Goal: Task Accomplishment & Management: Manage account settings

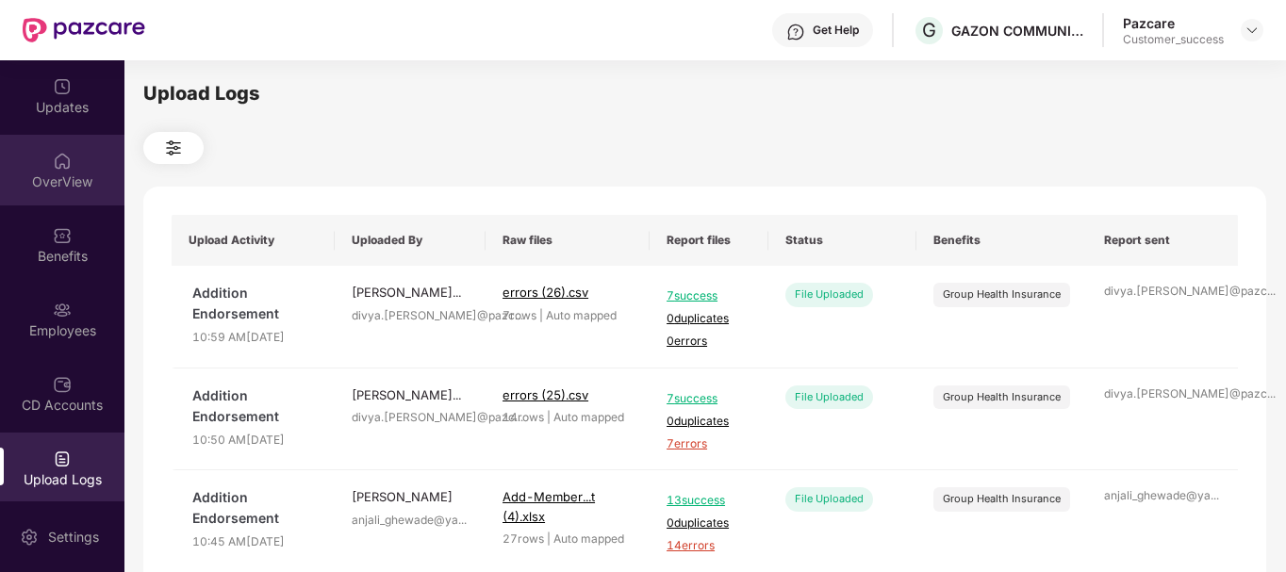
click at [63, 166] on img at bounding box center [62, 161] width 19 height 19
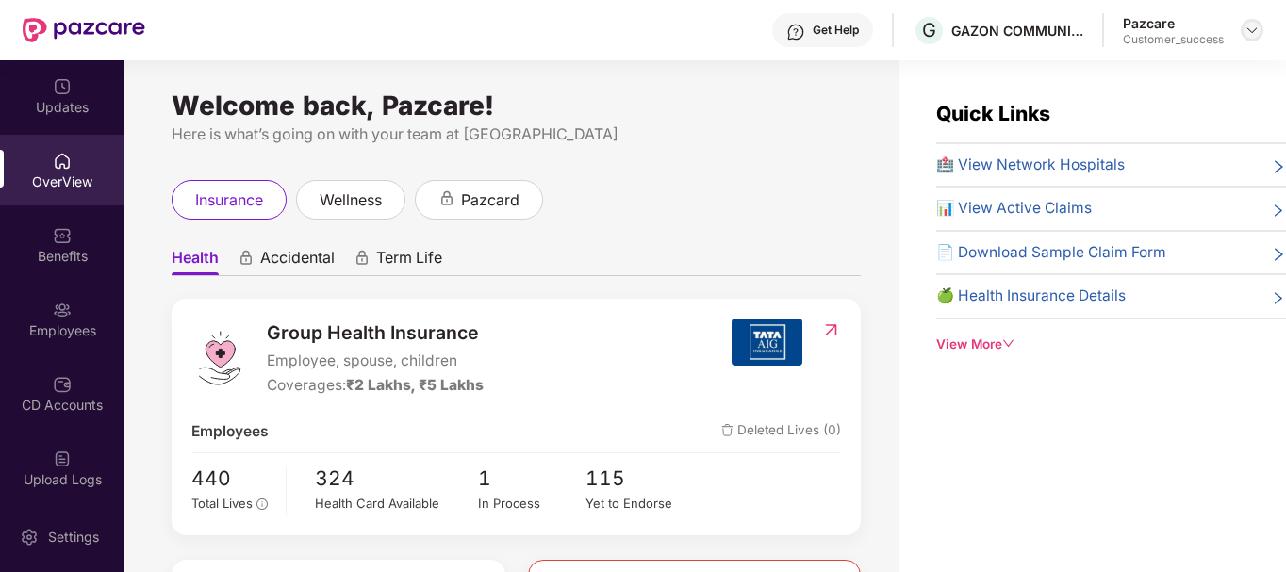
click at [1252, 28] on img at bounding box center [1252, 30] width 15 height 15
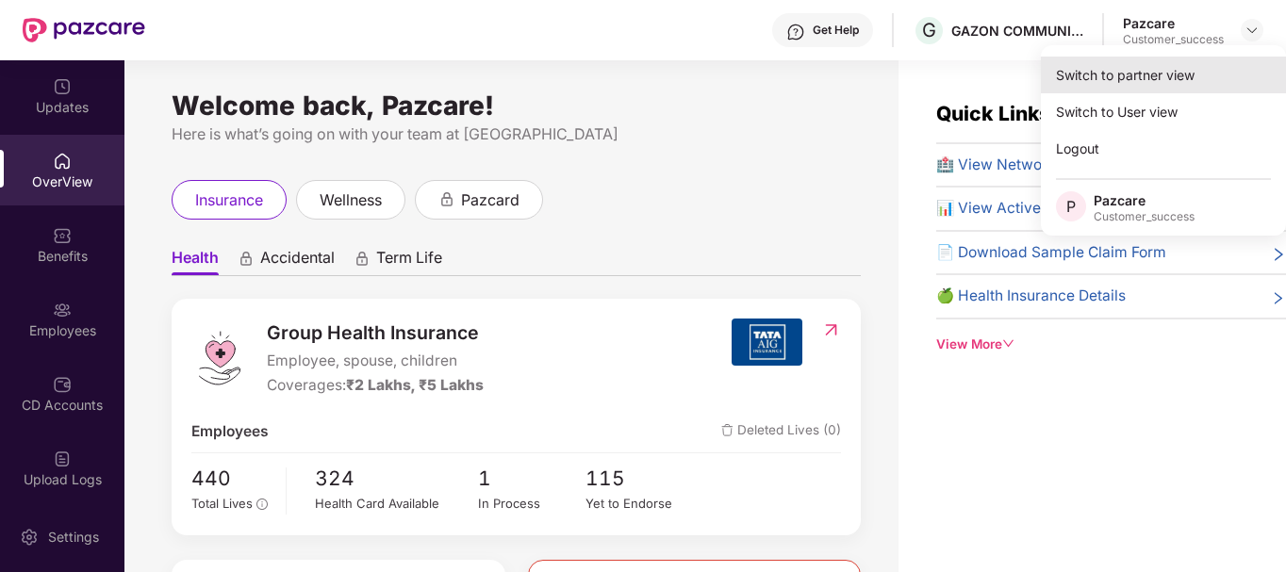
click at [1075, 72] on div "Switch to partner view" at bounding box center [1163, 75] width 245 height 37
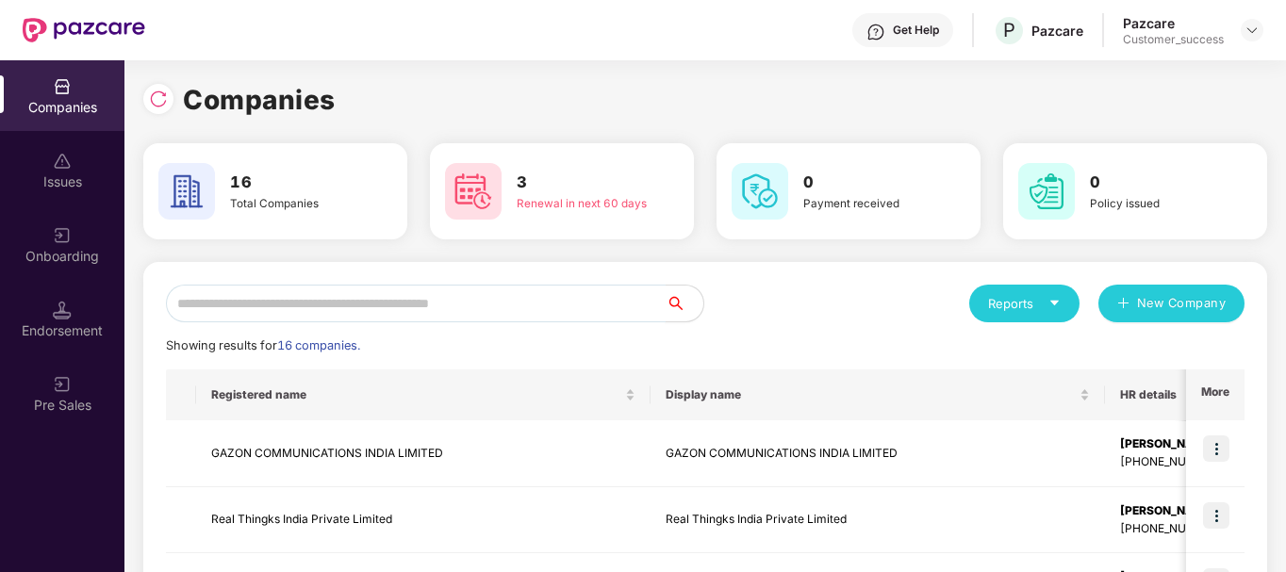
click at [351, 317] on input "text" at bounding box center [416, 304] width 500 height 38
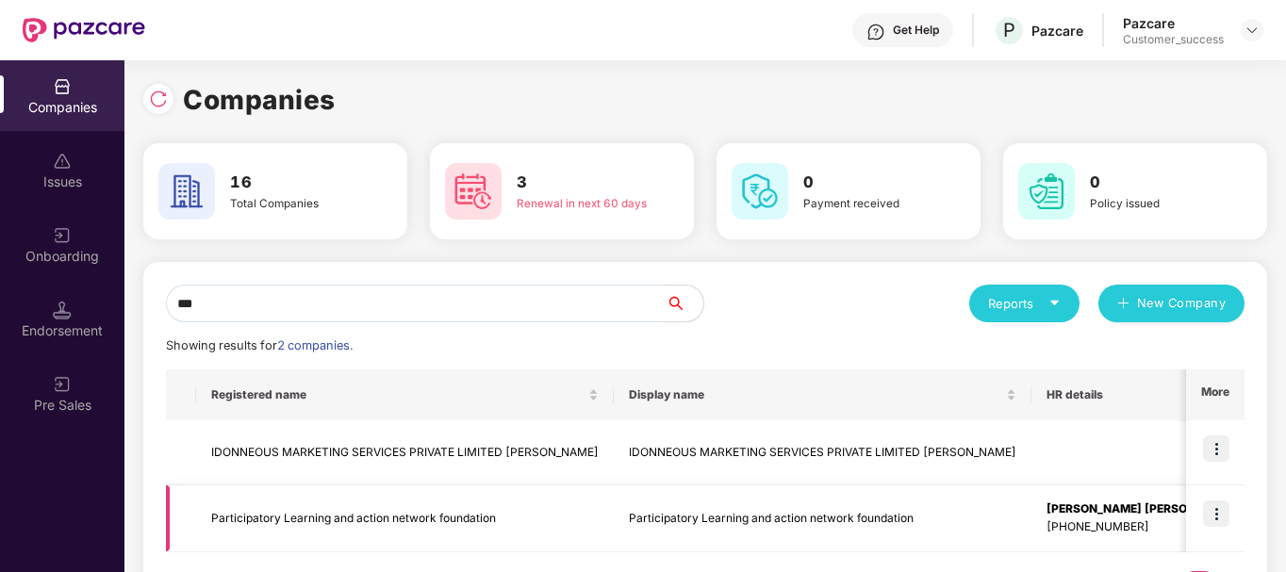
scroll to position [86, 0]
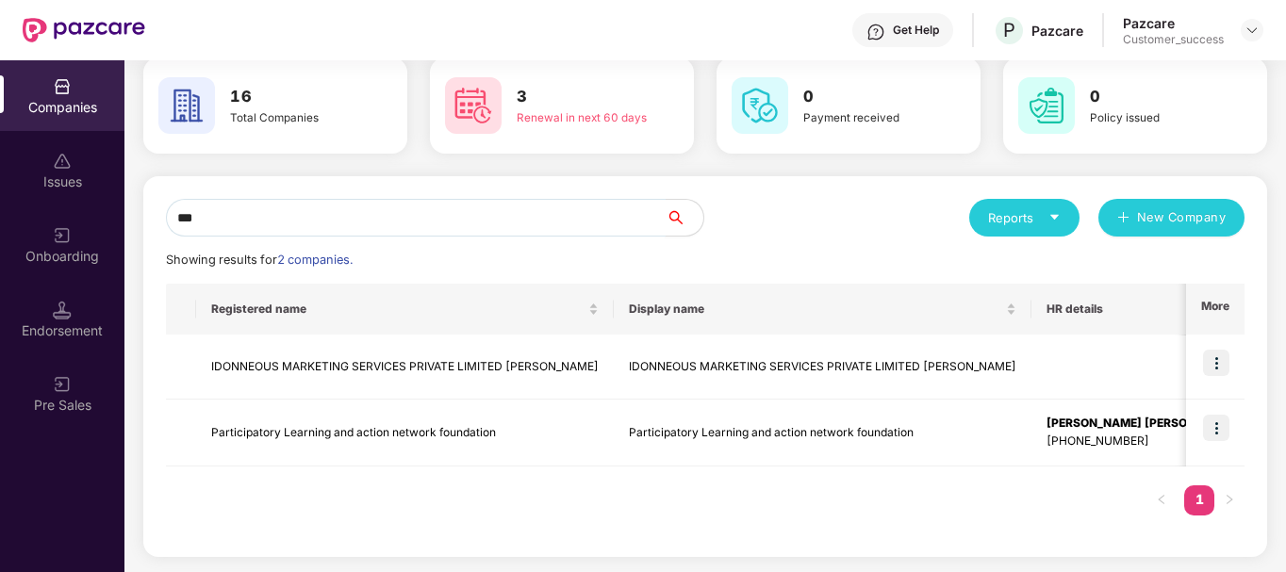
type input "***"
click at [427, 445] on td "Participatory Learning and action network foundation" at bounding box center [405, 433] width 418 height 67
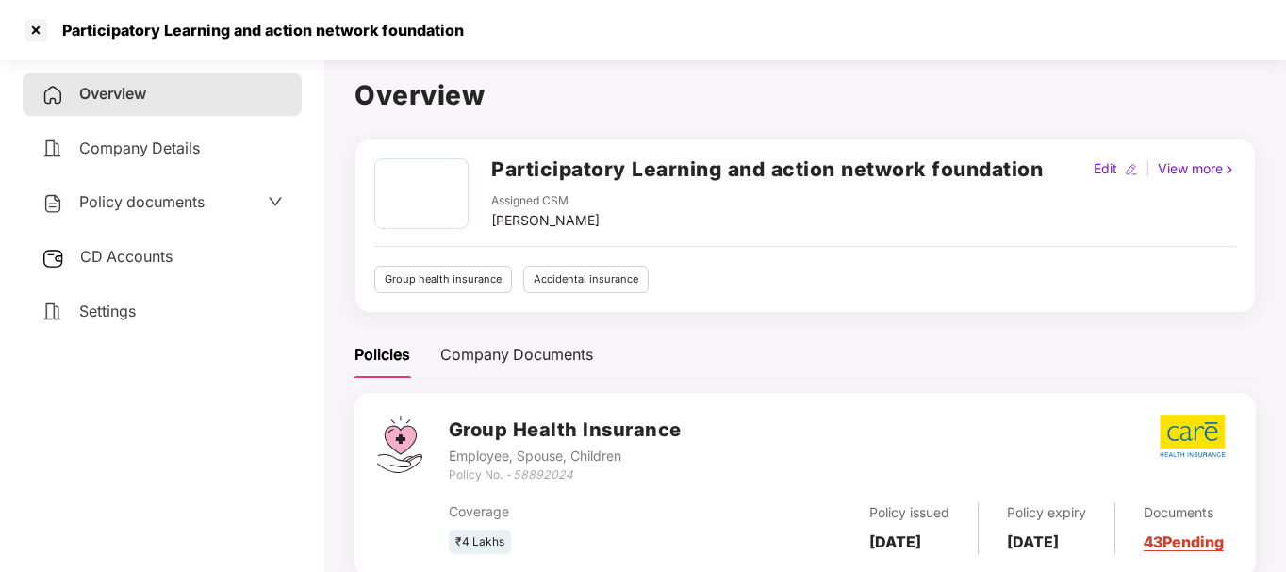
click at [124, 179] on div "Overview Company Details Policy documents CD Accounts Settings" at bounding box center [162, 203] width 279 height 260
click at [125, 191] on div "Policy documents" at bounding box center [122, 202] width 163 height 25
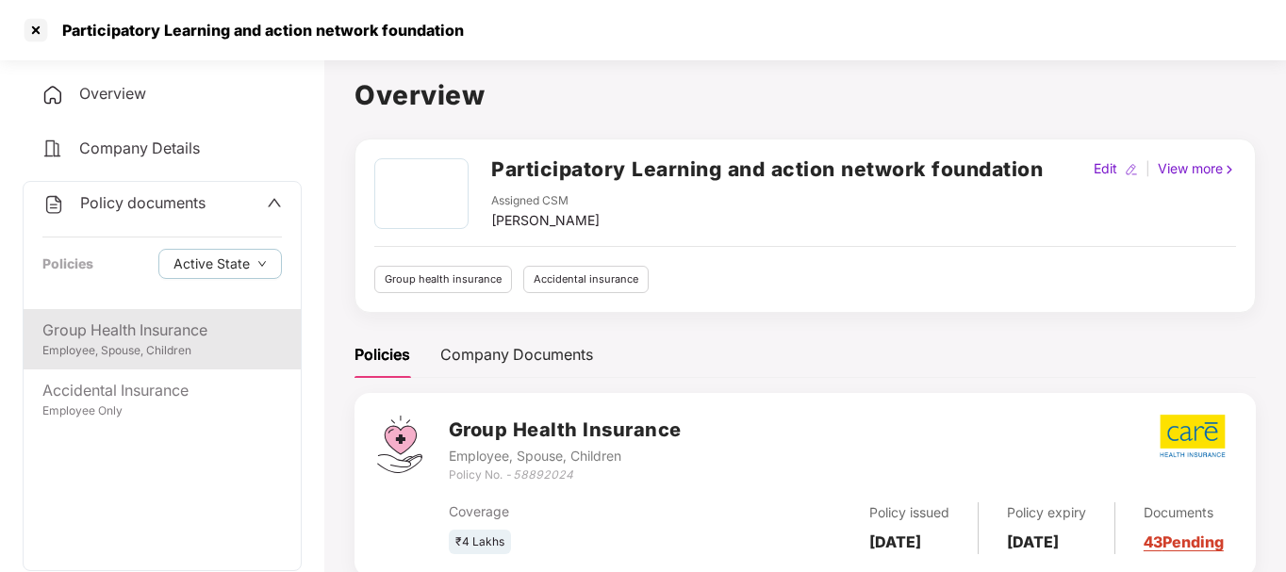
click at [67, 343] on div "Employee, Spouse, Children" at bounding box center [162, 351] width 240 height 18
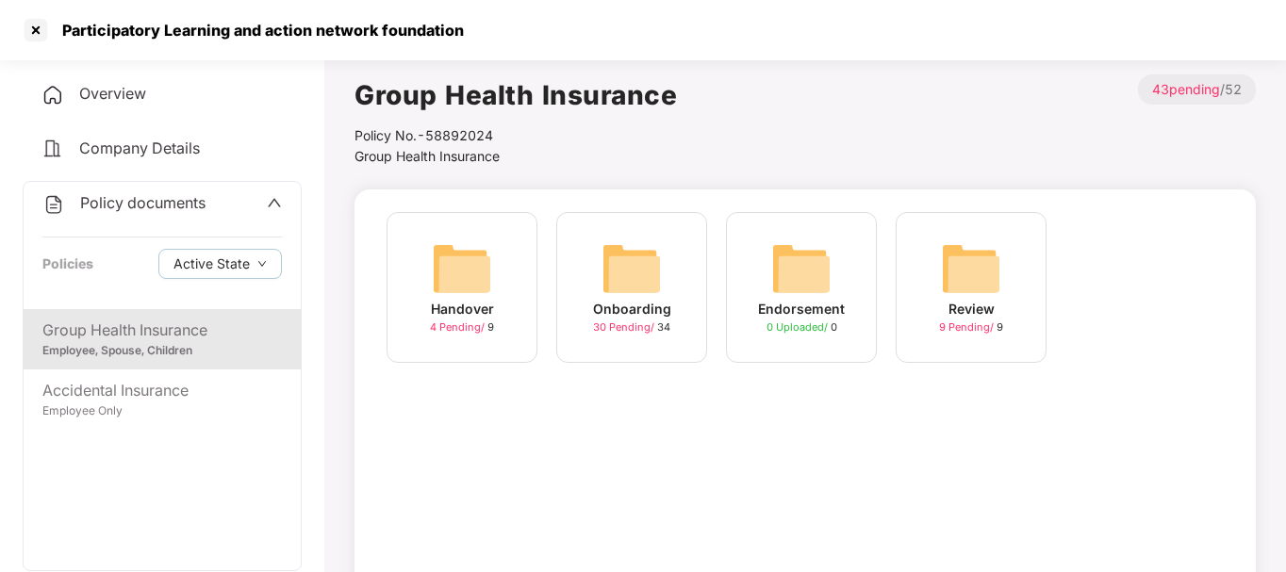
click at [603, 258] on img at bounding box center [632, 269] width 60 height 60
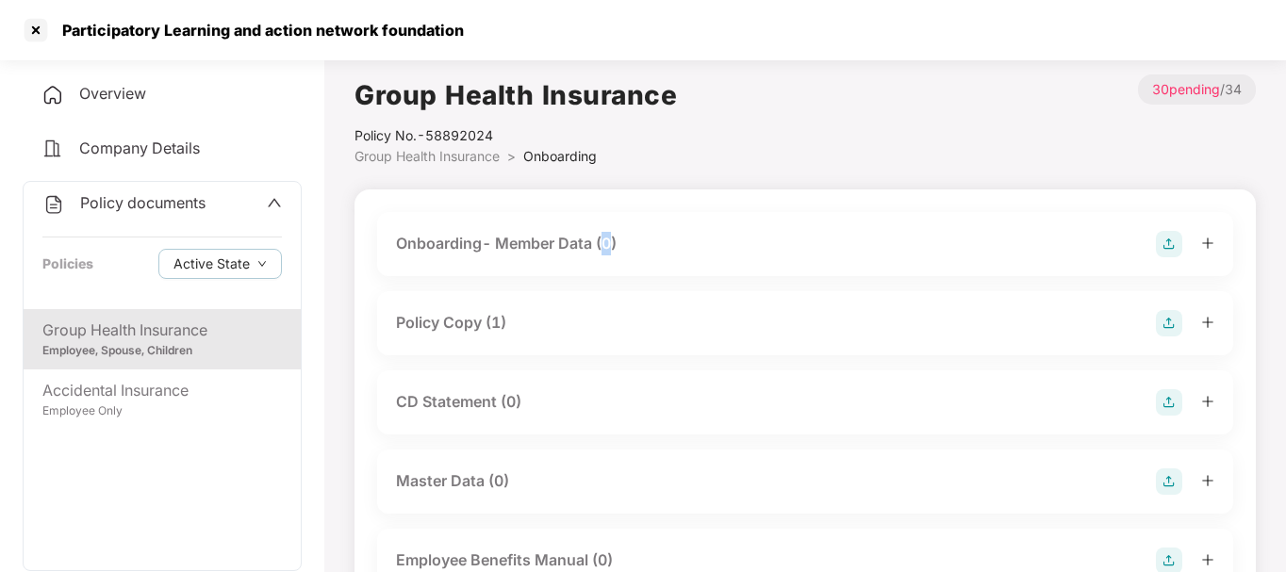
click at [603, 258] on div "Onboarding- Member Data (0)" at bounding box center [805, 244] width 856 height 64
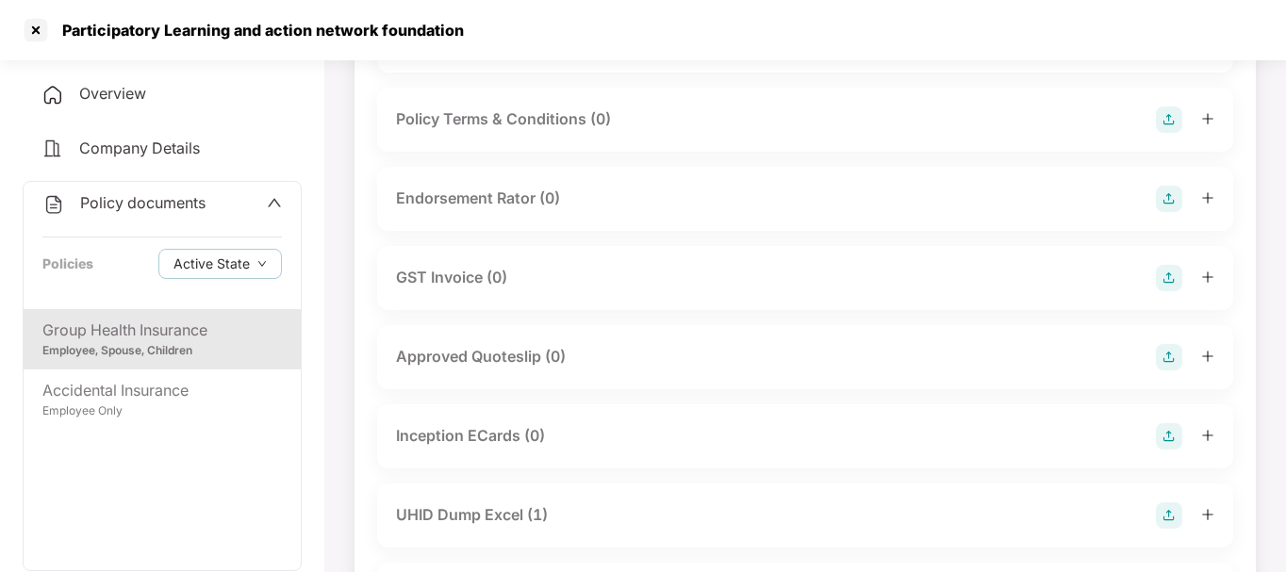
scroll to position [516, 0]
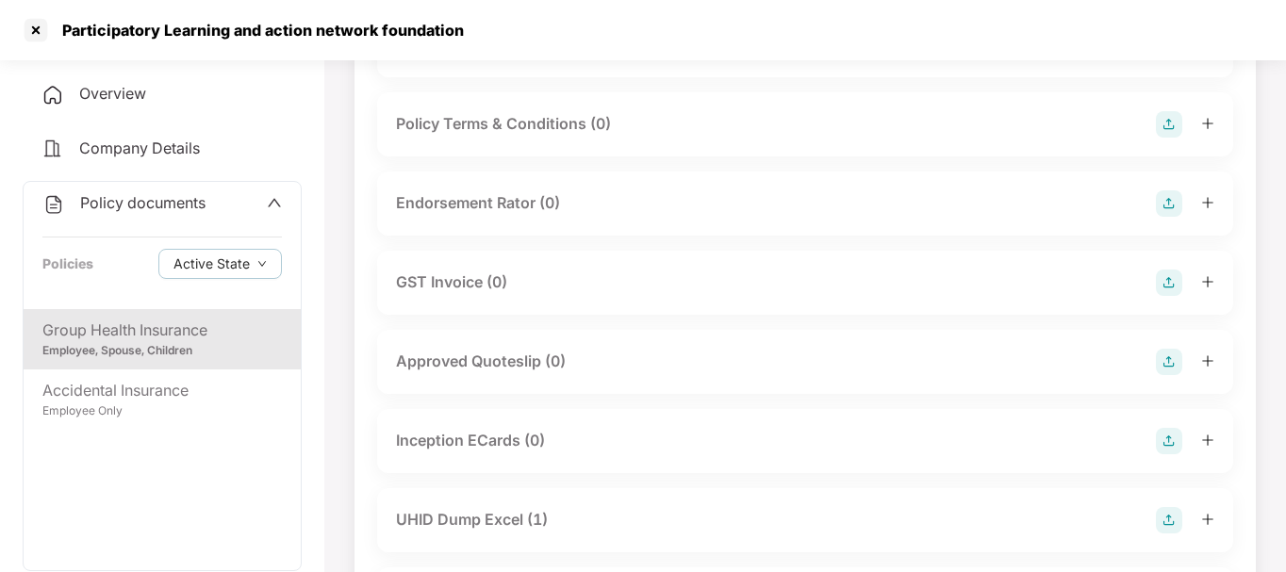
click at [533, 202] on div "Endorsement Rator (0)" at bounding box center [478, 203] width 164 height 24
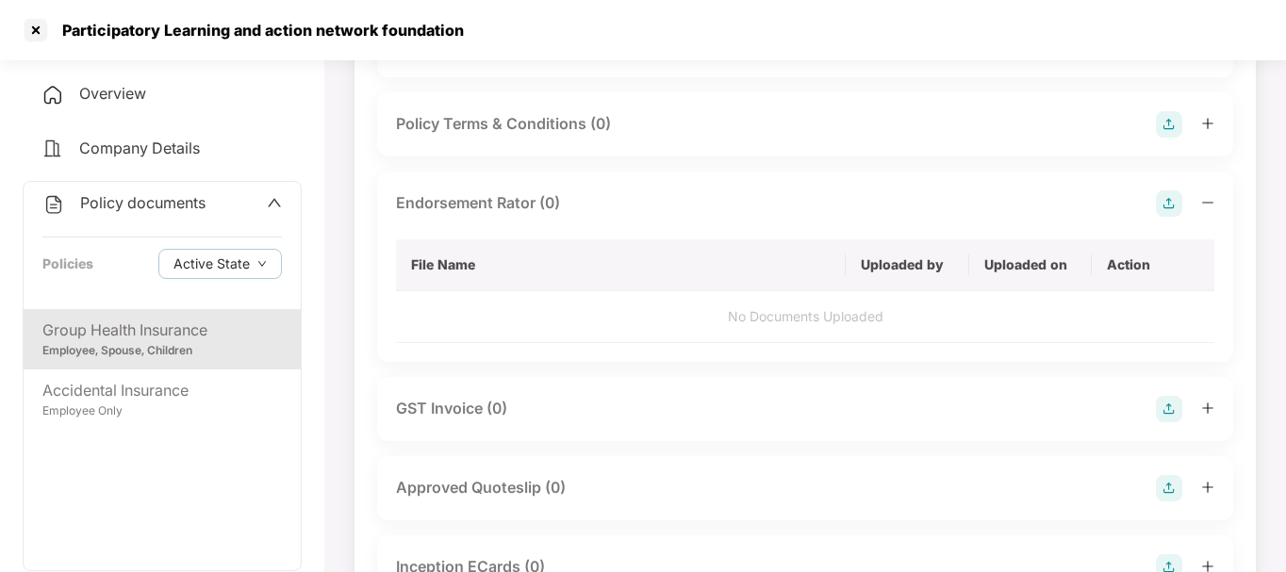
click at [1169, 203] on img at bounding box center [1169, 203] width 26 height 26
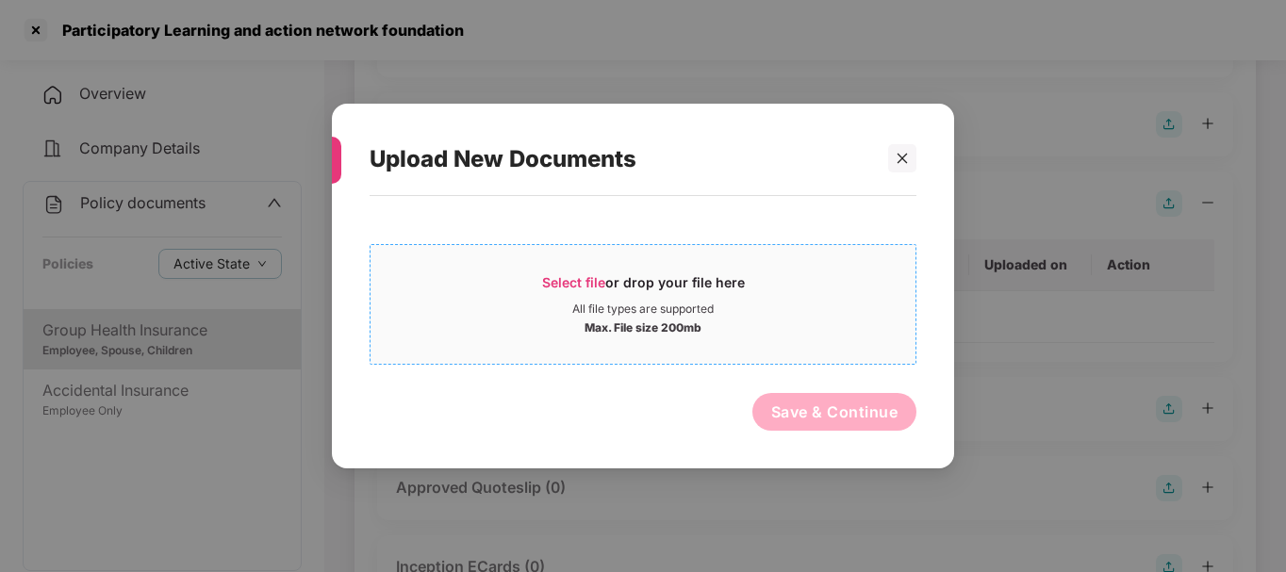
click at [664, 282] on div "Select file or drop your file here" at bounding box center [643, 287] width 203 height 28
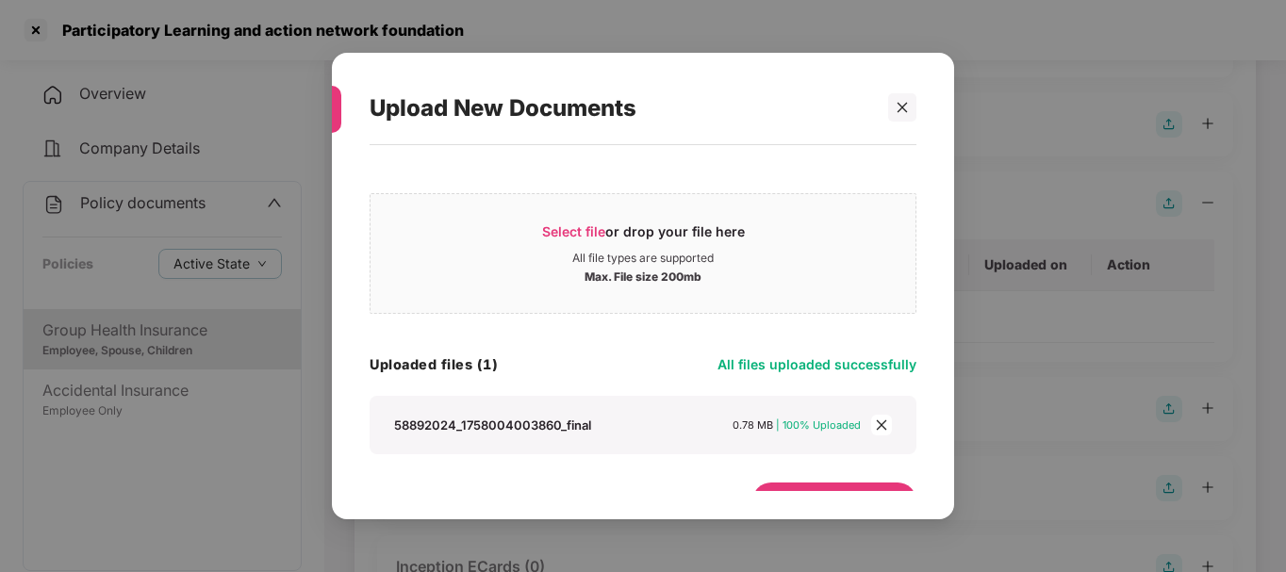
scroll to position [39, 0]
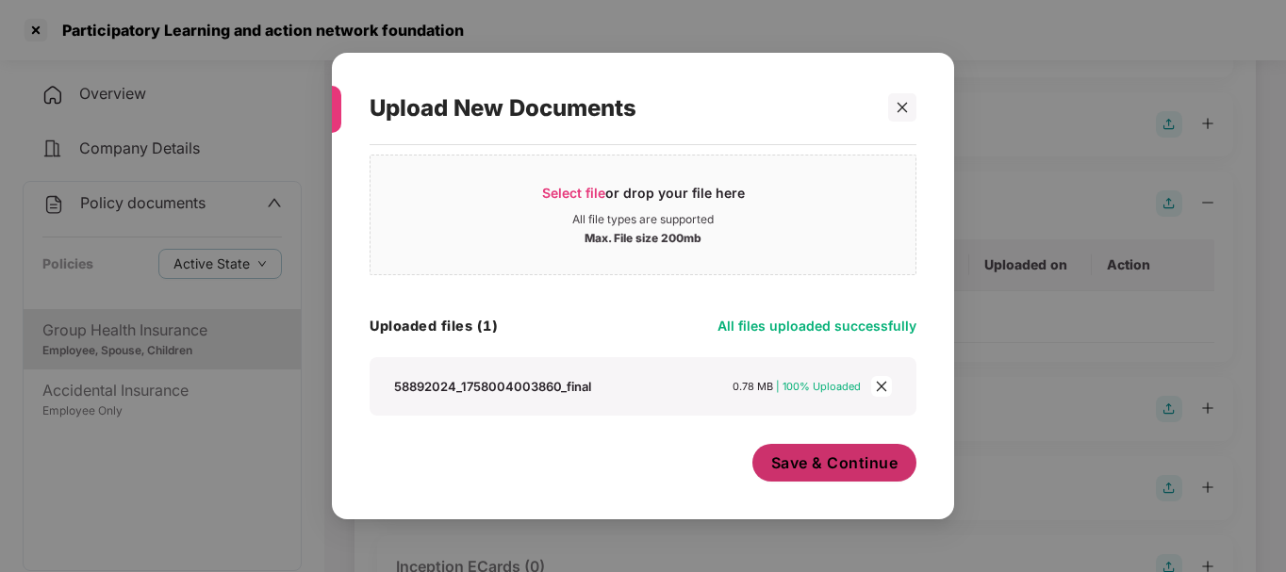
click at [808, 469] on span "Save & Continue" at bounding box center [834, 463] width 127 height 21
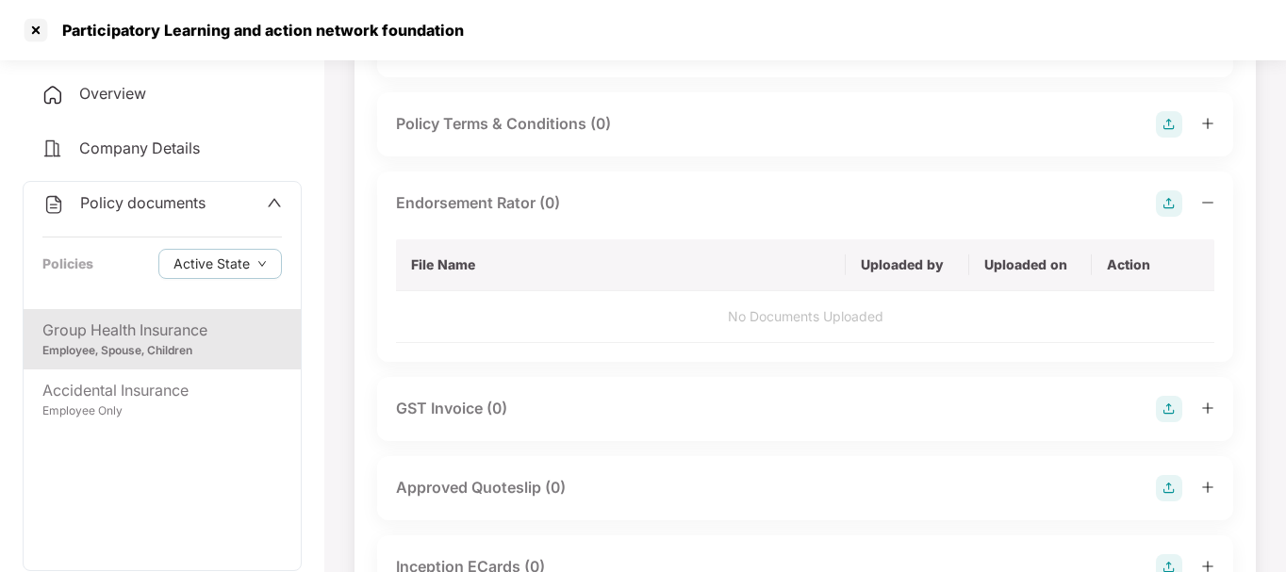
scroll to position [0, 0]
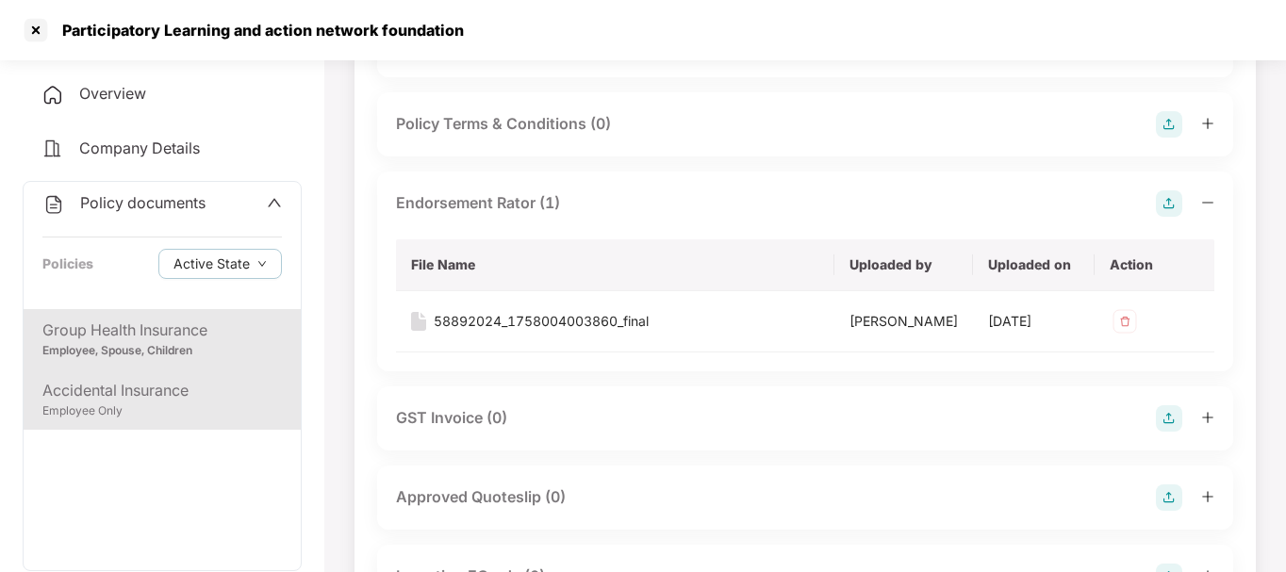
click at [147, 396] on div "Accidental Insurance" at bounding box center [162, 391] width 240 height 24
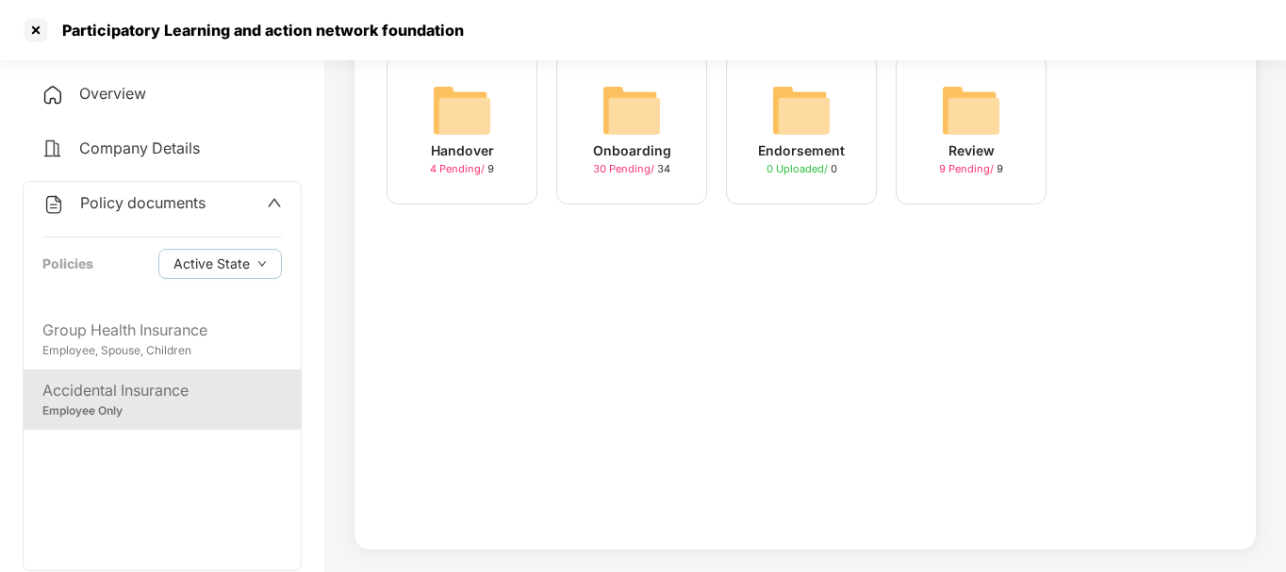
click at [626, 141] on div "Onboarding" at bounding box center [632, 151] width 78 height 21
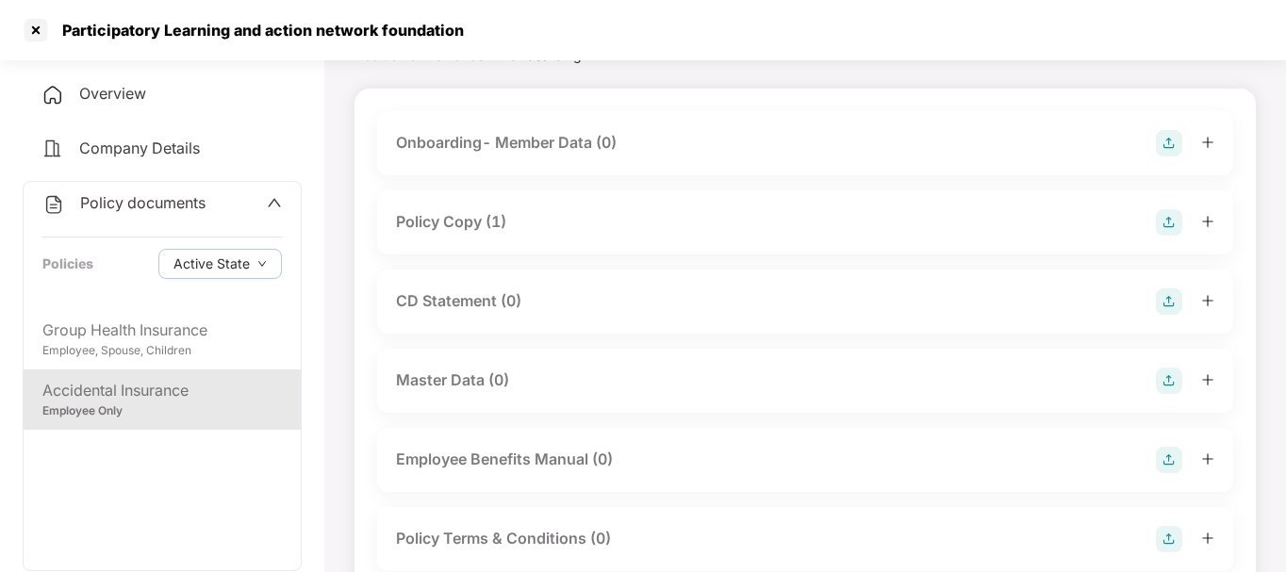
scroll to position [0, 0]
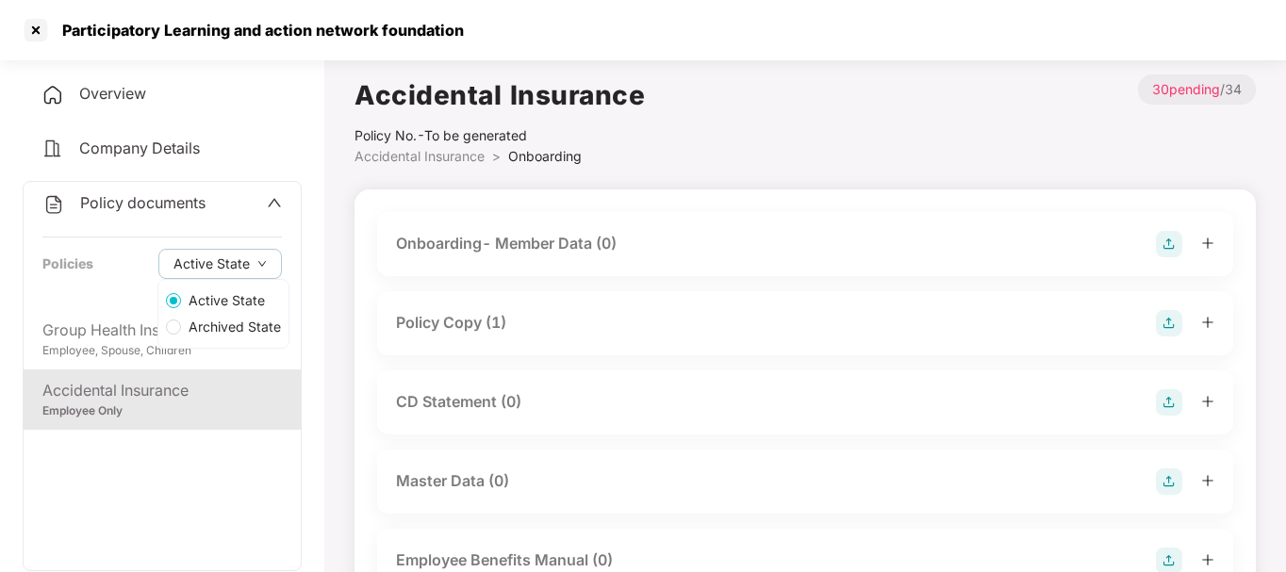
click at [178, 337] on label "Archived State" at bounding box center [223, 327] width 130 height 26
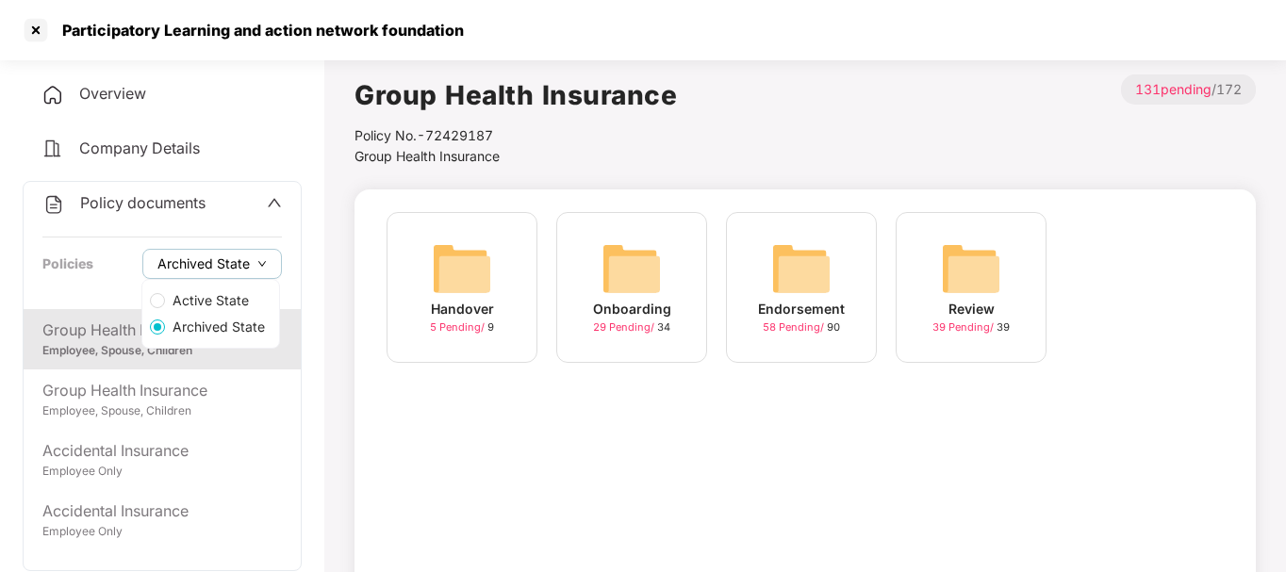
click at [203, 273] on span "Archived State" at bounding box center [203, 264] width 92 height 21
click at [193, 300] on span "Active State" at bounding box center [210, 300] width 91 height 21
click at [74, 339] on div "Group Health Insurance" at bounding box center [162, 331] width 240 height 24
click at [472, 261] on img at bounding box center [462, 269] width 60 height 60
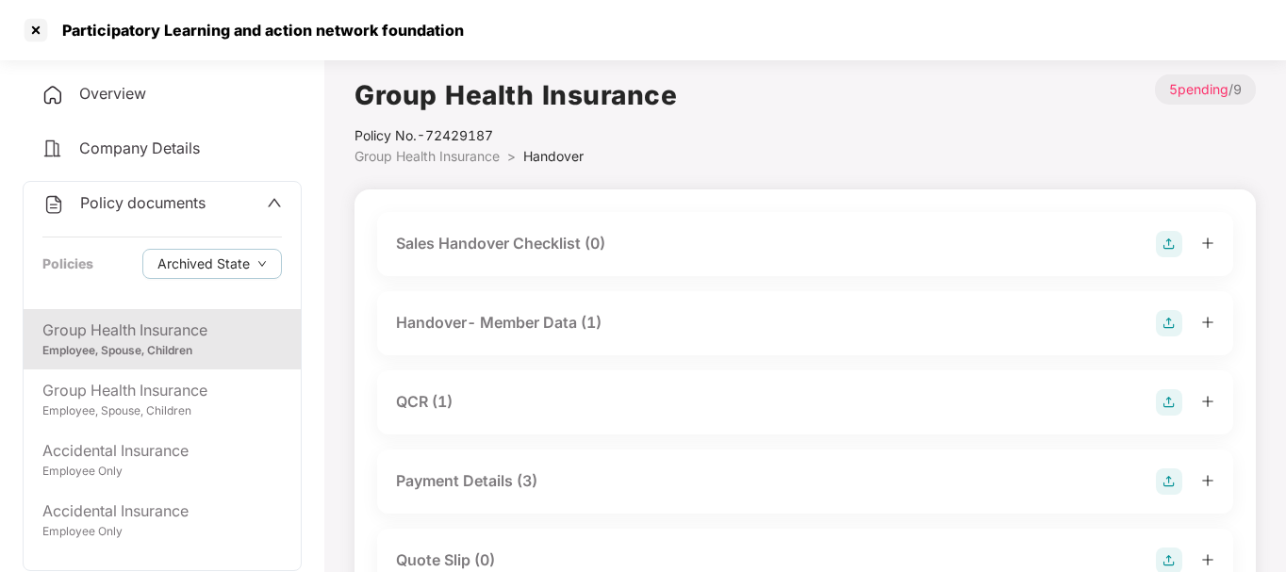
click at [137, 329] on div "Group Health Insurance" at bounding box center [162, 331] width 240 height 24
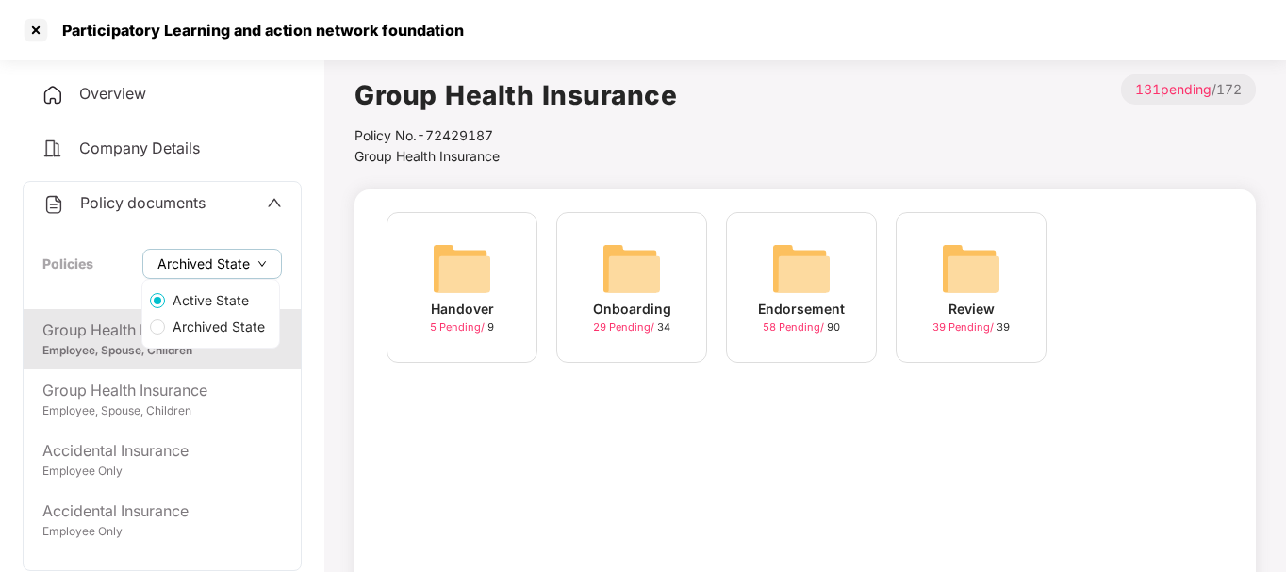
click at [262, 259] on icon "down" at bounding box center [261, 263] width 9 height 9
click at [230, 303] on span "Active State" at bounding box center [210, 300] width 91 height 21
click at [98, 292] on div "Policy documents Policies Archived State" at bounding box center [162, 245] width 277 height 127
click at [183, 263] on span "Archived State" at bounding box center [203, 264] width 92 height 21
click at [177, 321] on span "Archived State" at bounding box center [218, 327] width 107 height 21
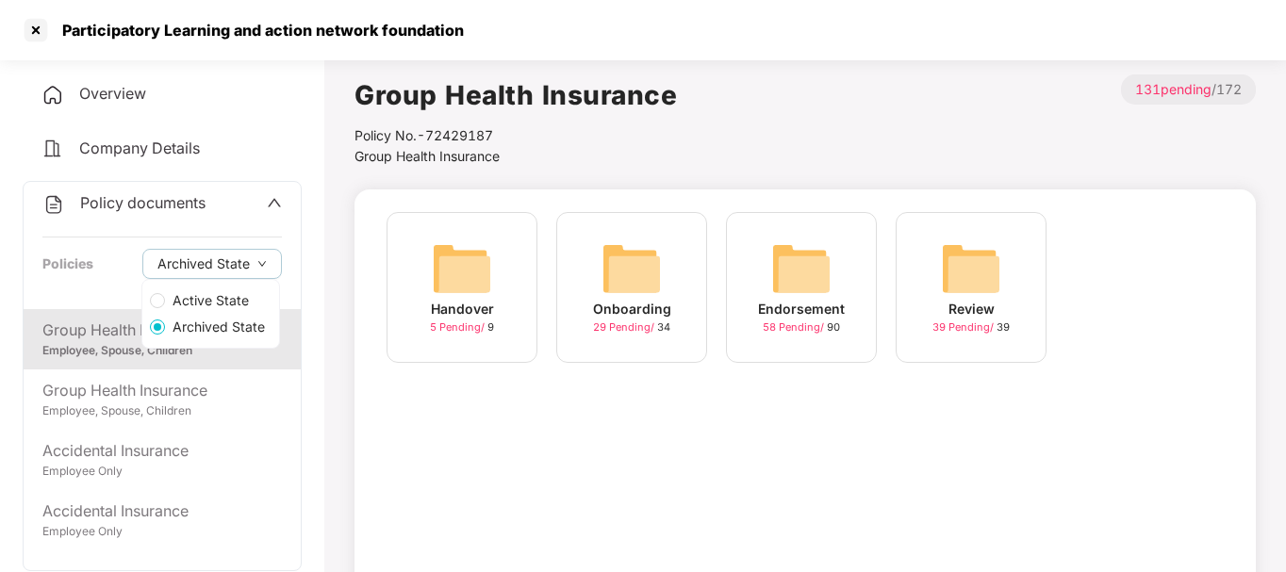
click at [180, 300] on span "Active State" at bounding box center [210, 300] width 91 height 21
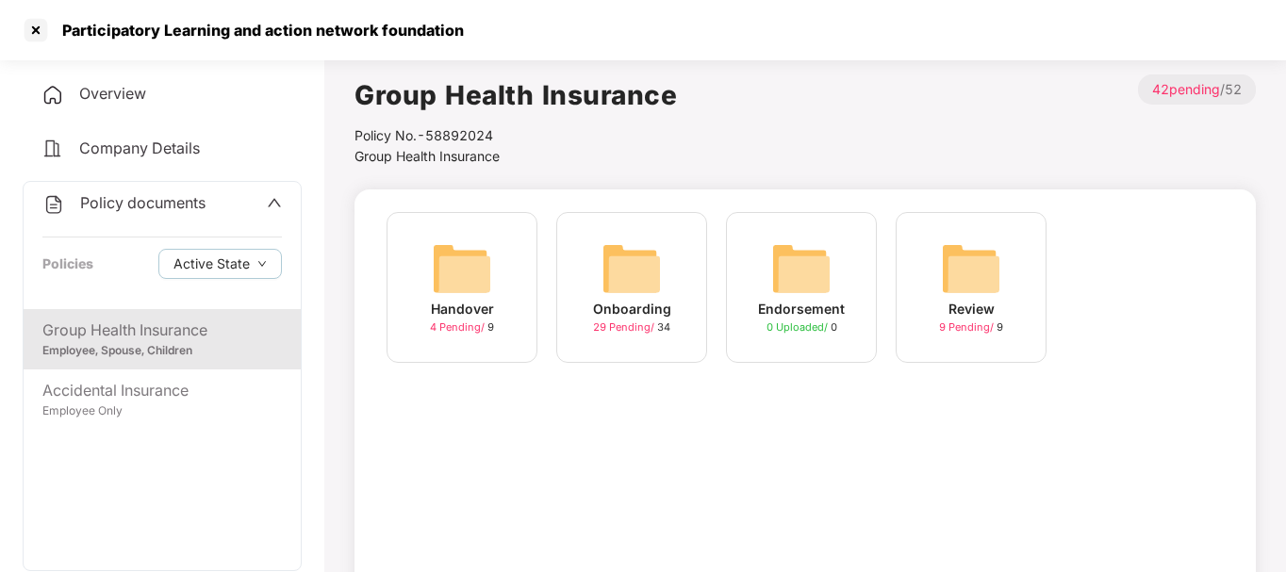
click at [82, 322] on div "Group Health Insurance" at bounding box center [162, 331] width 240 height 24
click at [621, 269] on img at bounding box center [632, 269] width 60 height 60
click at [466, 292] on img at bounding box center [462, 269] width 60 height 60
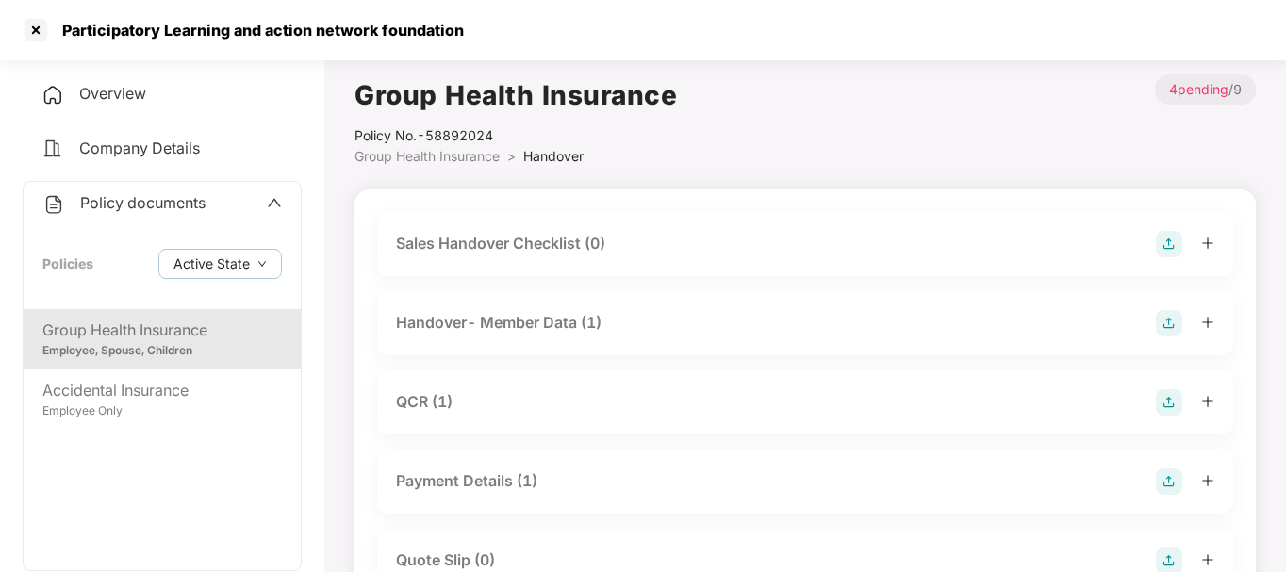
click at [211, 344] on div "Employee, Spouse, Children" at bounding box center [162, 351] width 240 height 18
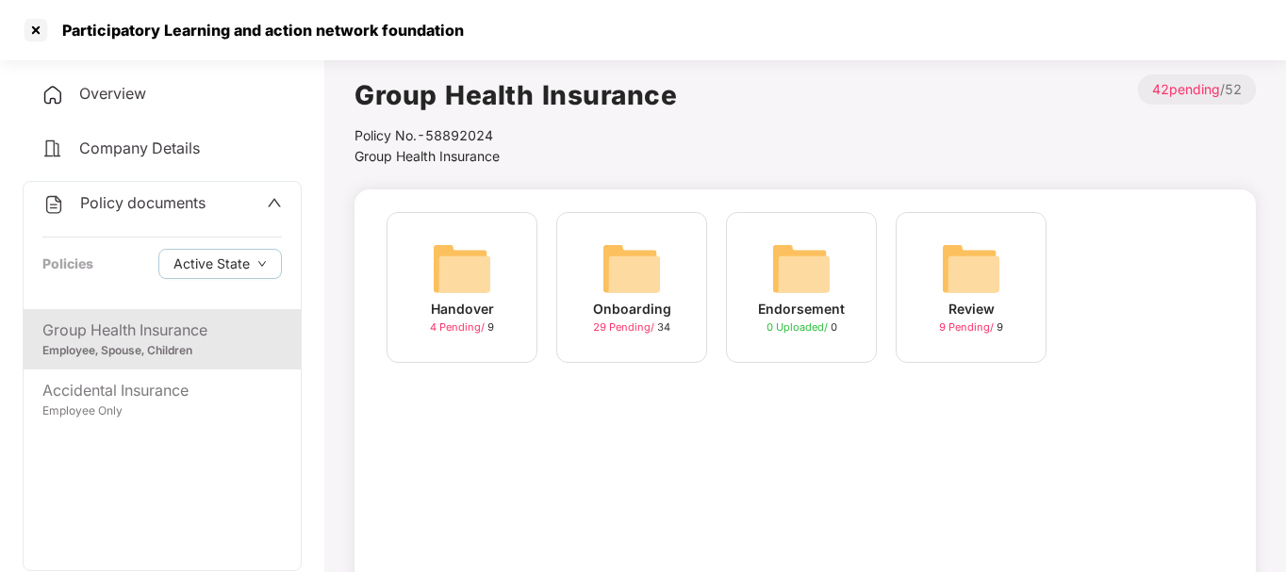
click at [648, 255] on img at bounding box center [632, 269] width 60 height 60
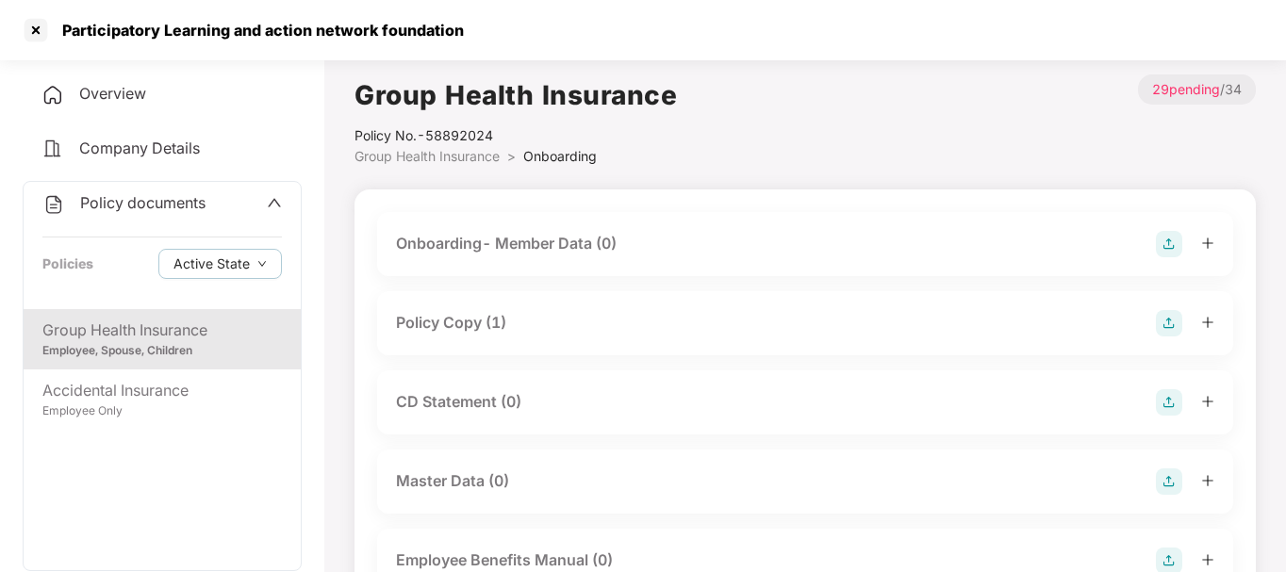
click at [162, 345] on div "Employee, Spouse, Children" at bounding box center [162, 351] width 240 height 18
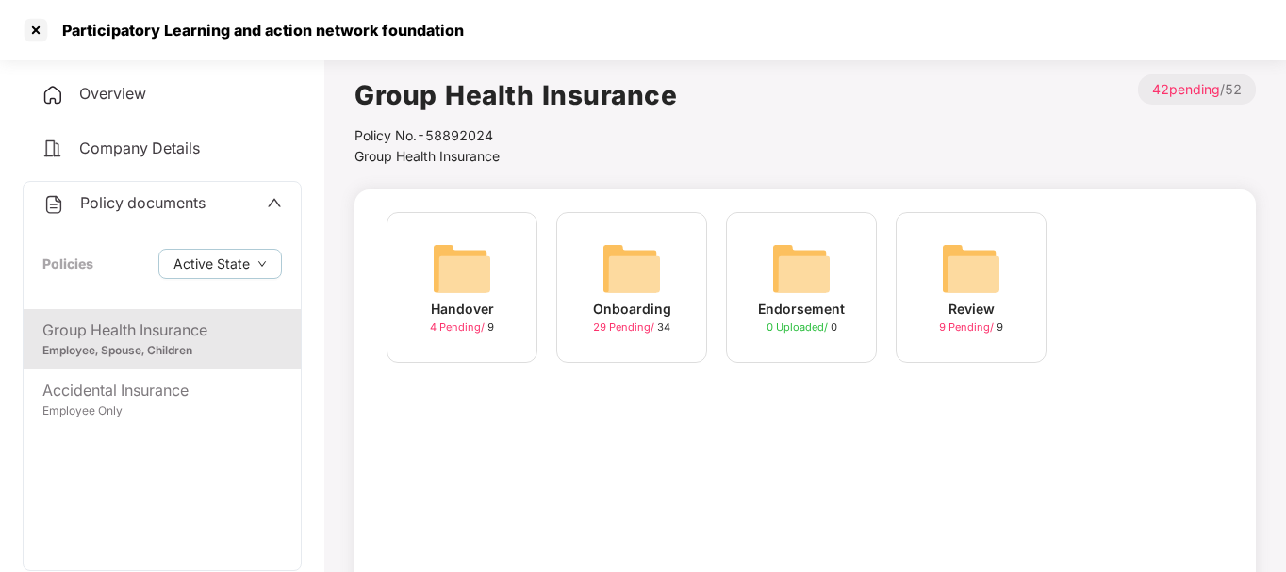
click at [633, 272] on img at bounding box center [632, 269] width 60 height 60
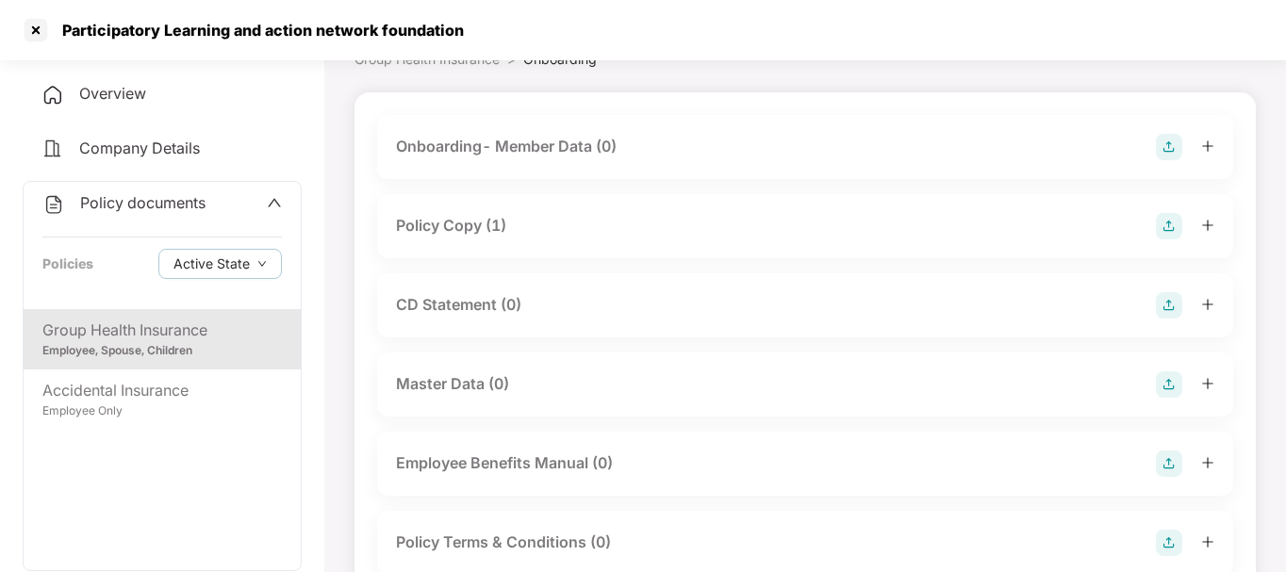
scroll to position [98, 0]
click at [1204, 306] on icon "plus" at bounding box center [1207, 303] width 13 height 13
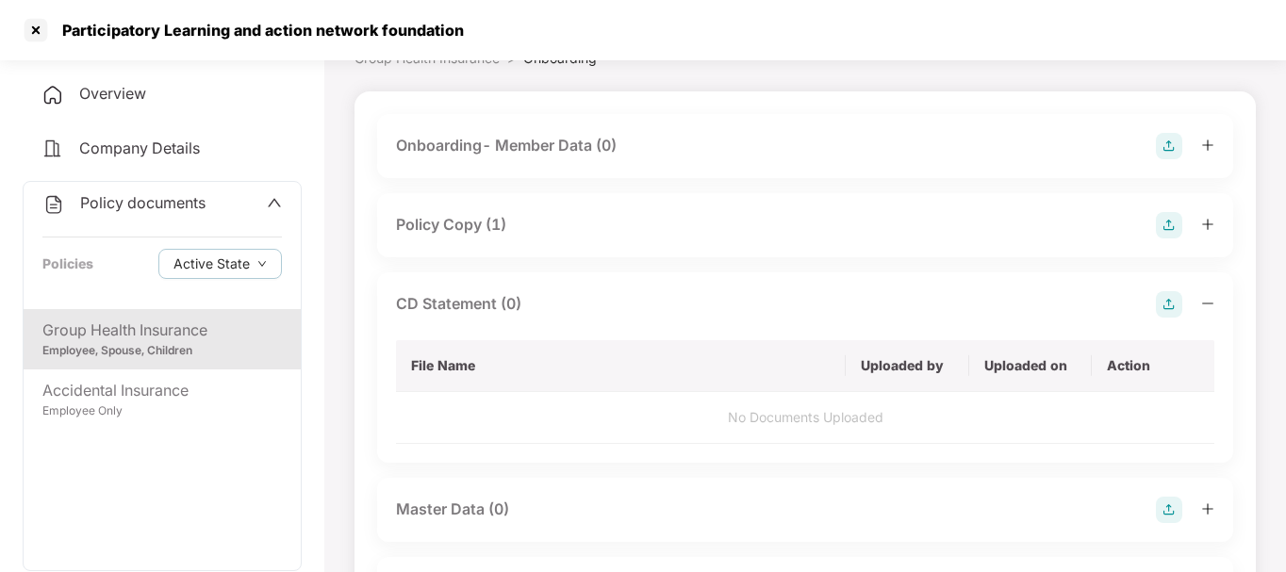
click at [1176, 298] on img at bounding box center [1169, 304] width 26 height 26
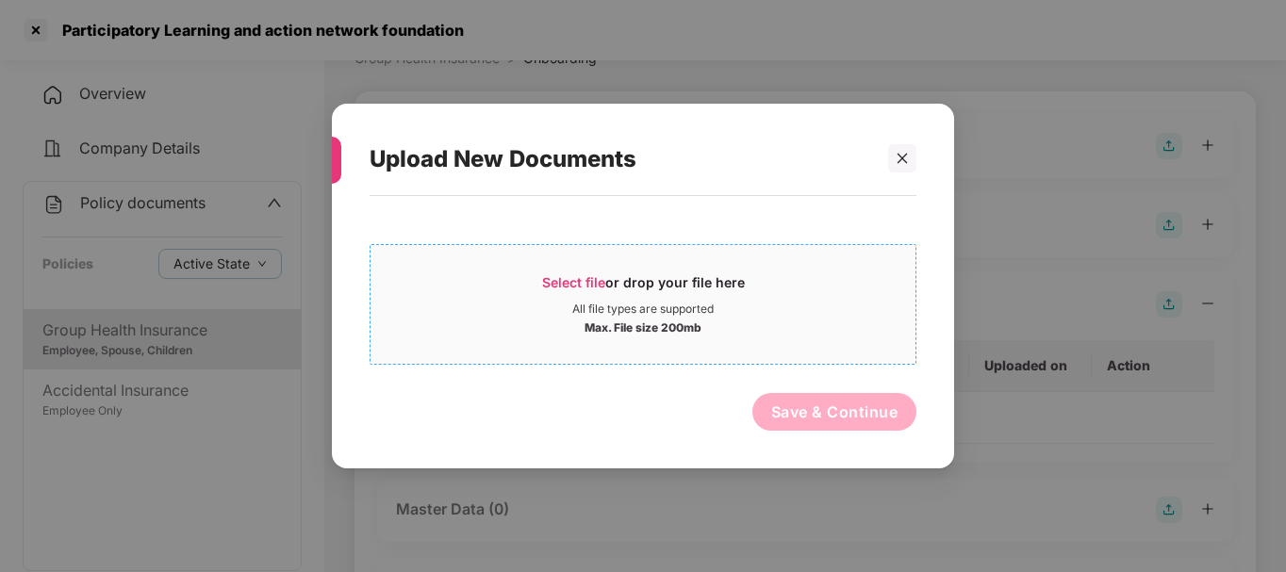
click at [687, 304] on div "All file types are supported" at bounding box center [642, 309] width 141 height 15
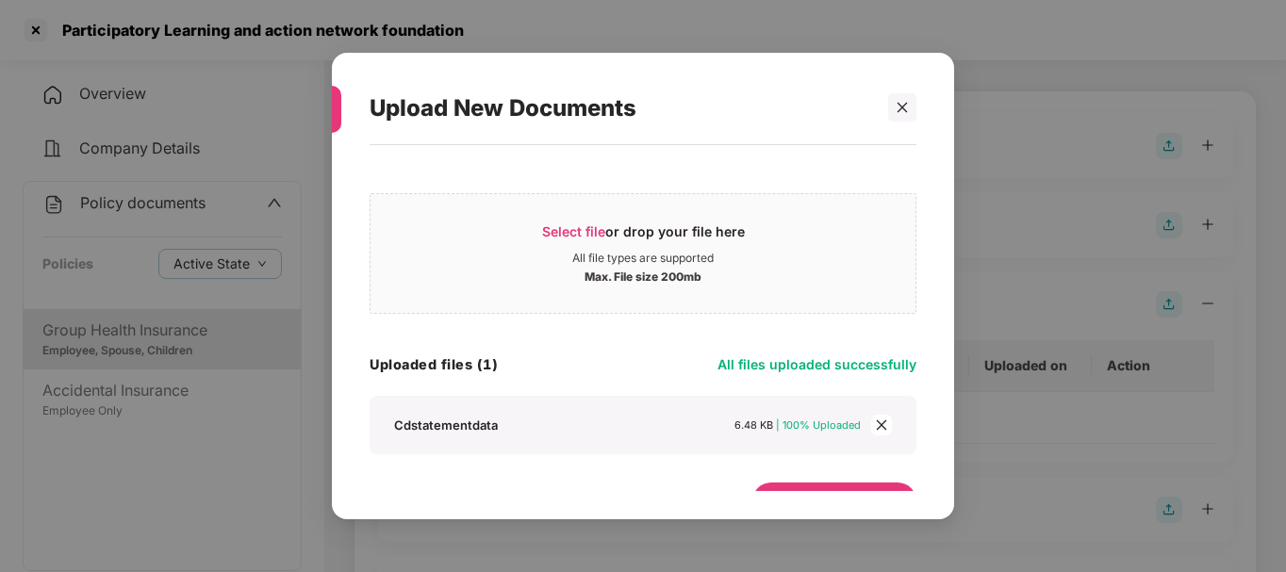
scroll to position [39, 0]
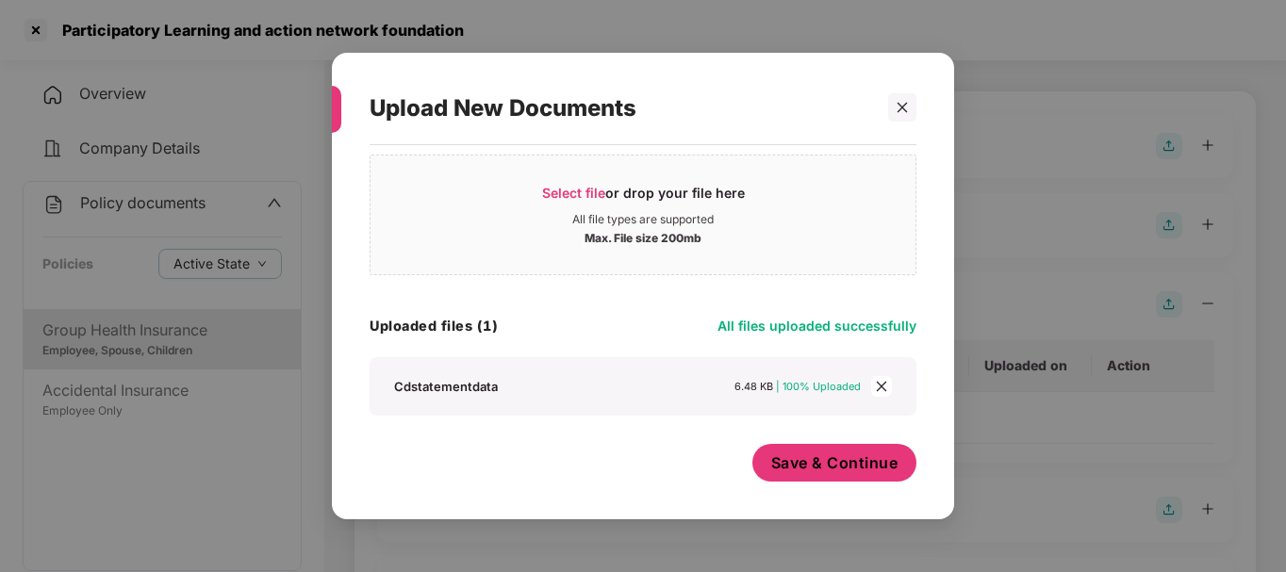
click at [822, 461] on span "Save & Continue" at bounding box center [834, 463] width 127 height 21
click at [822, 461] on div "Upload New Documents Select file or drop your file here All file types are supp…" at bounding box center [643, 287] width 622 height 468
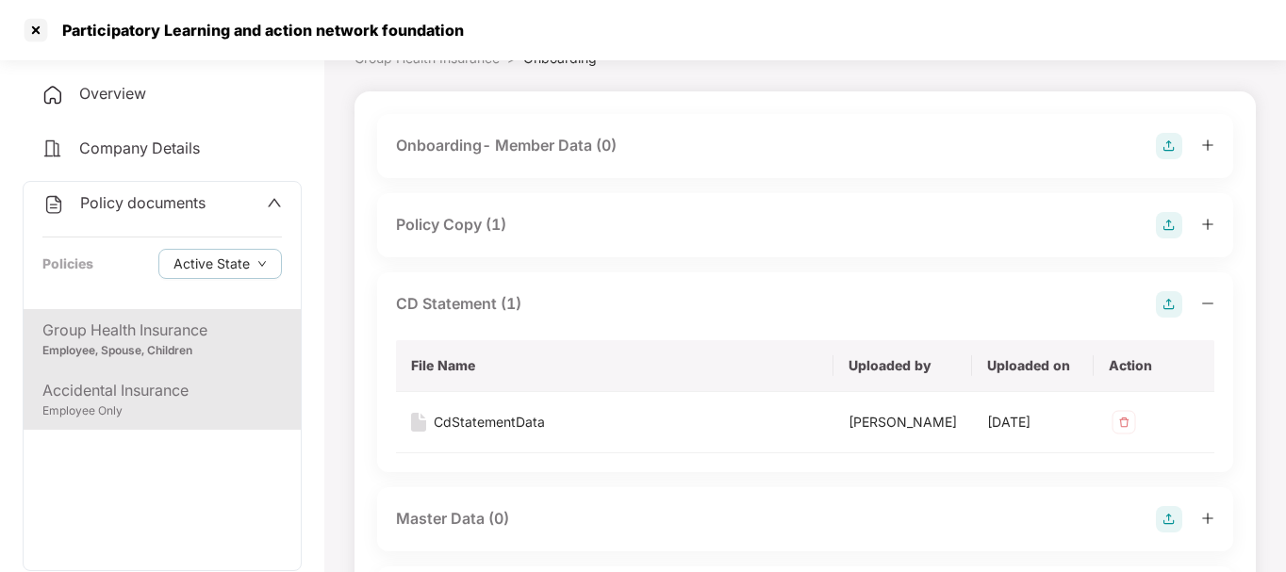
click at [199, 388] on div "Accidental Insurance" at bounding box center [162, 391] width 240 height 24
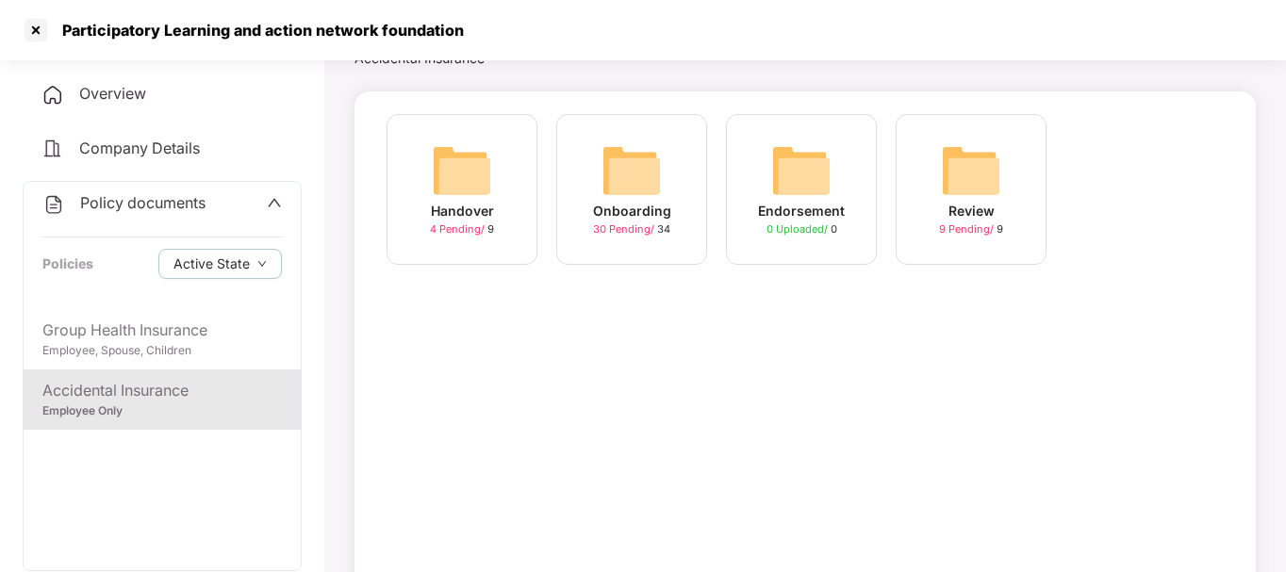
click at [618, 154] on img at bounding box center [632, 171] width 60 height 60
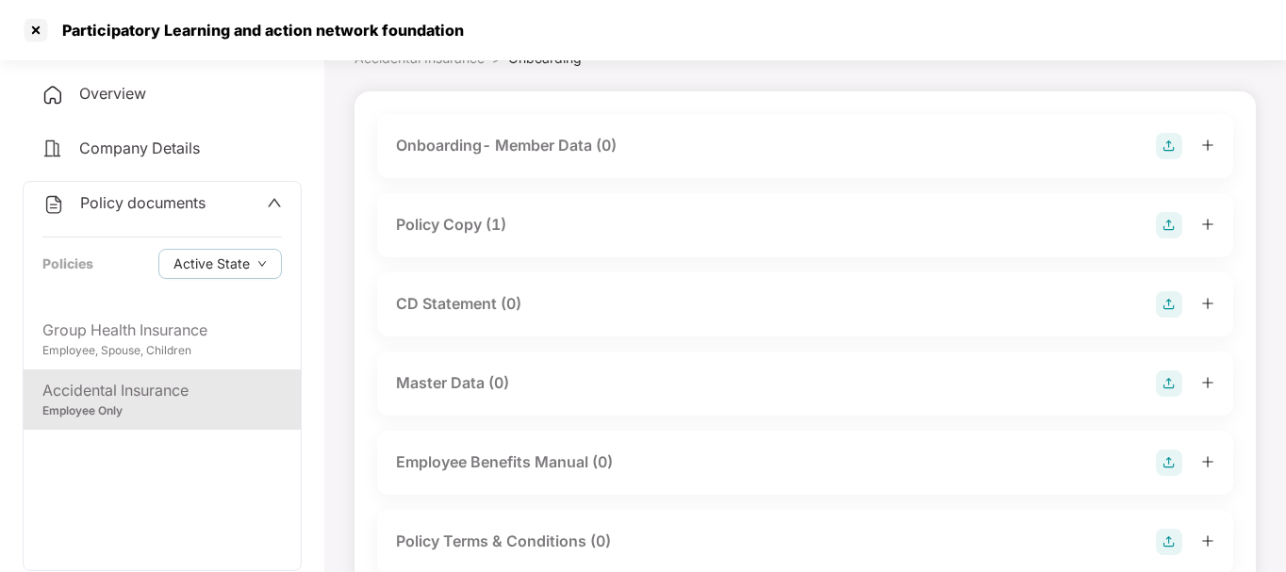
click at [1165, 312] on img at bounding box center [1169, 304] width 26 height 26
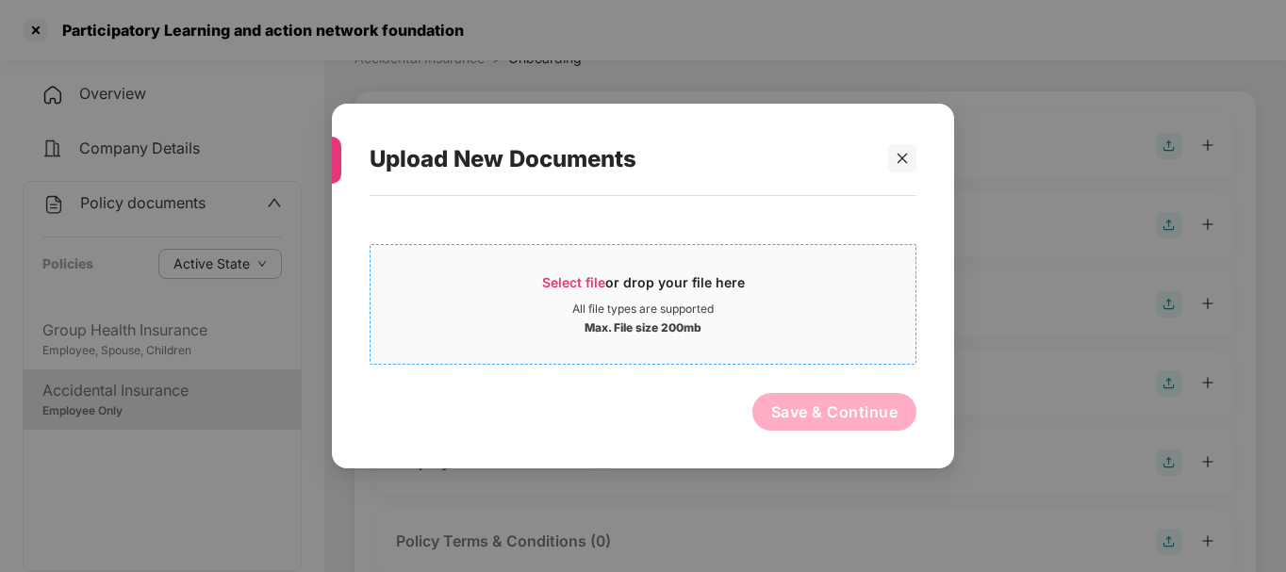
click at [695, 317] on div "Max. File size 200mb" at bounding box center [643, 326] width 117 height 19
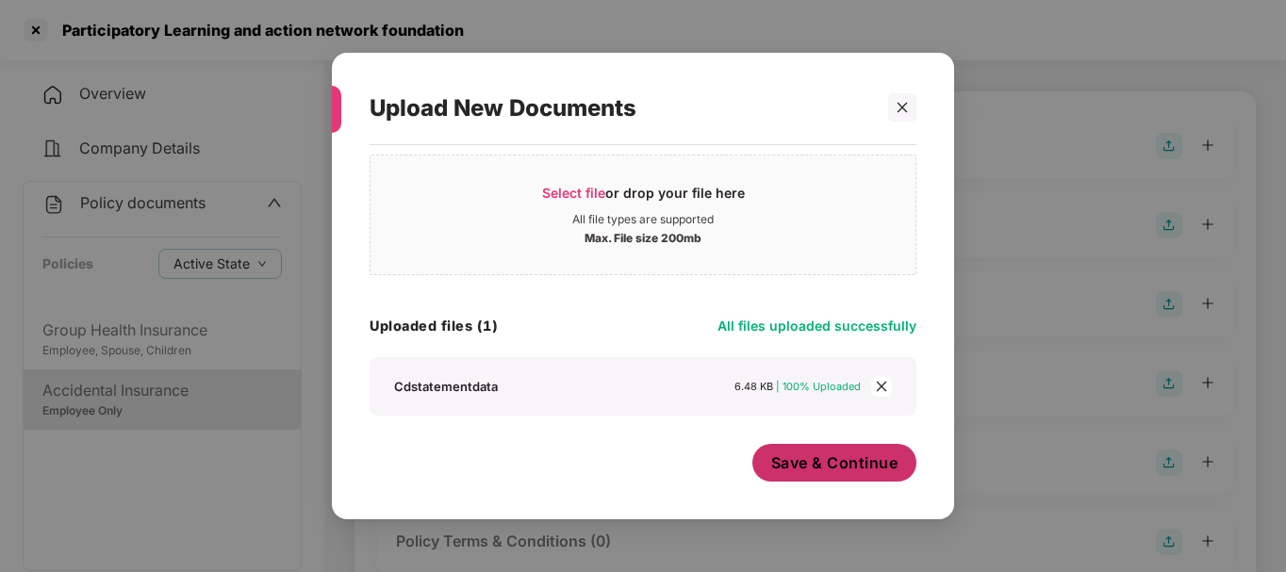
scroll to position [39, 0]
click at [840, 463] on span "Save & Continue" at bounding box center [834, 463] width 127 height 21
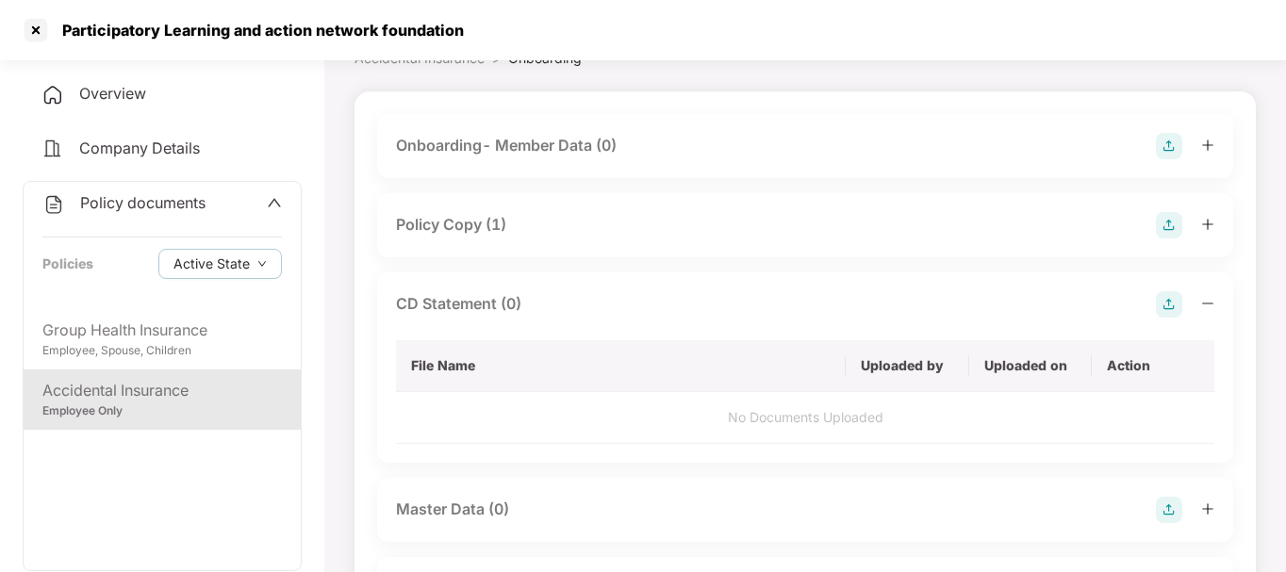
scroll to position [0, 0]
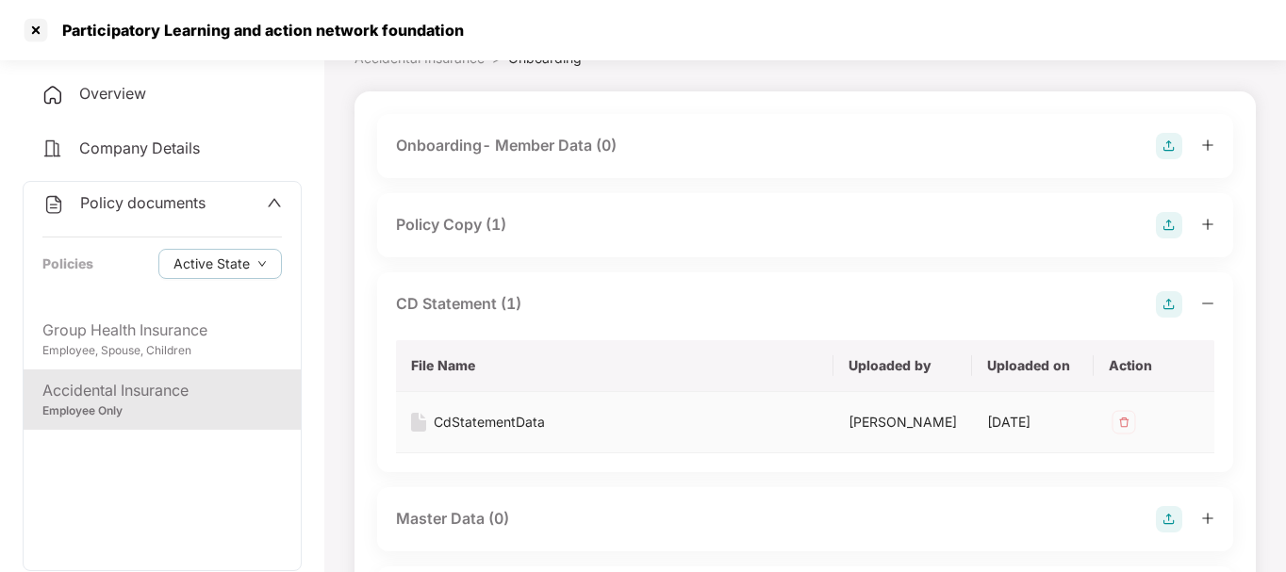
click at [834, 454] on td "CdStatementData" at bounding box center [615, 422] width 438 height 61
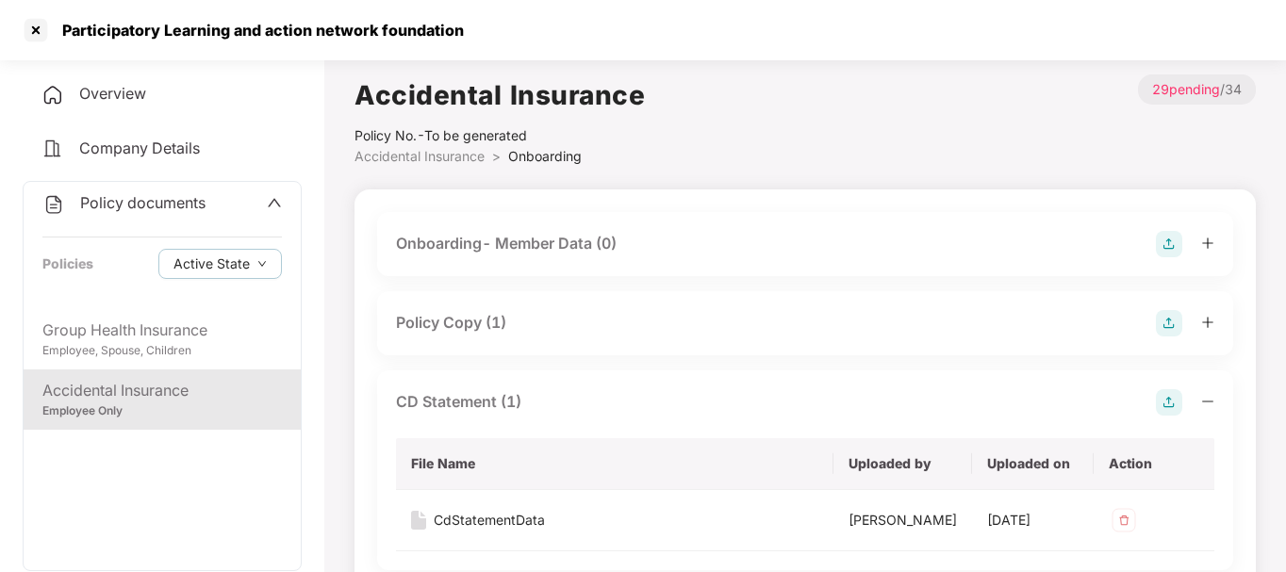
scroll to position [1, 0]
click at [1206, 321] on icon "plus" at bounding box center [1207, 321] width 10 height 1
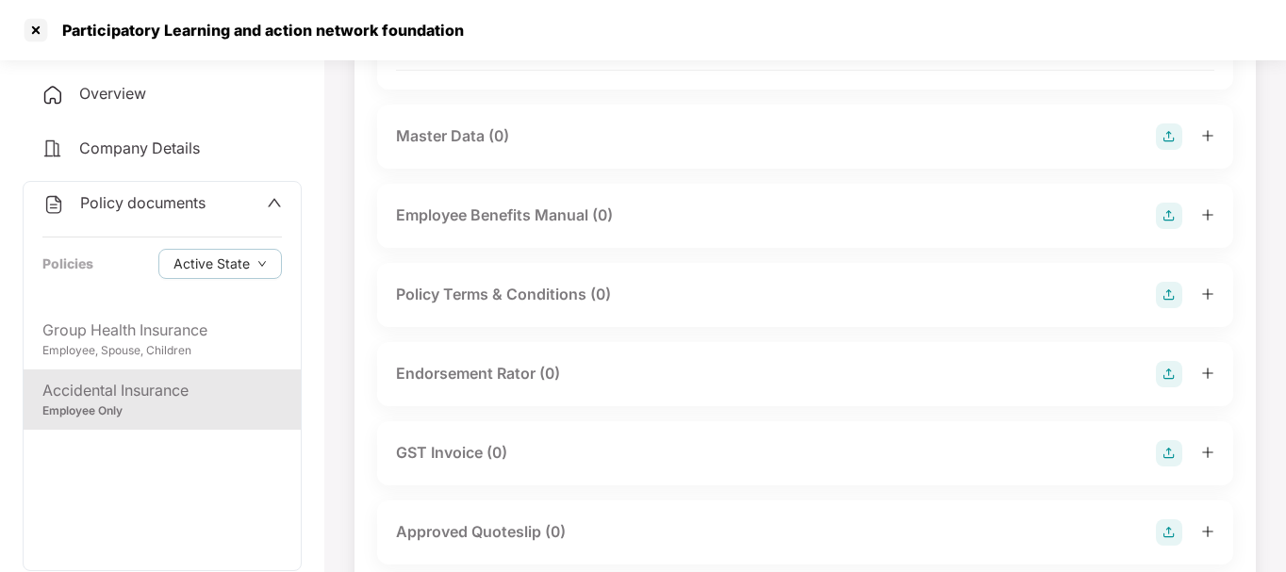
scroll to position [619, 0]
click at [906, 380] on div "Endorsement Rator (0)" at bounding box center [805, 372] width 818 height 26
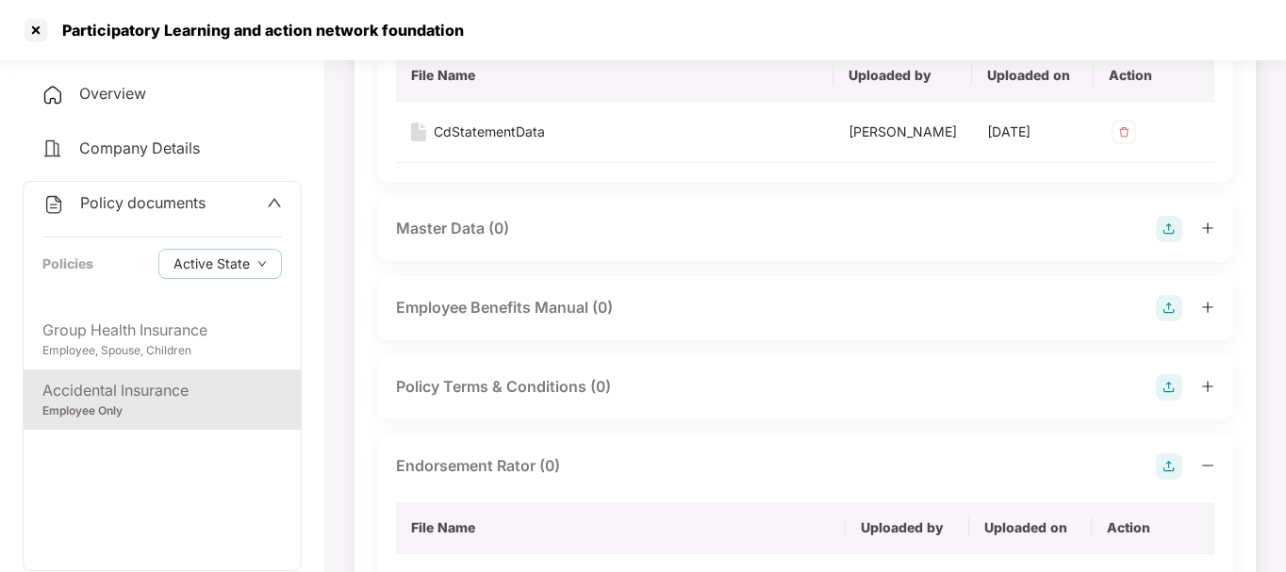
scroll to position [504, 0]
